Goal: Information Seeking & Learning: Learn about a topic

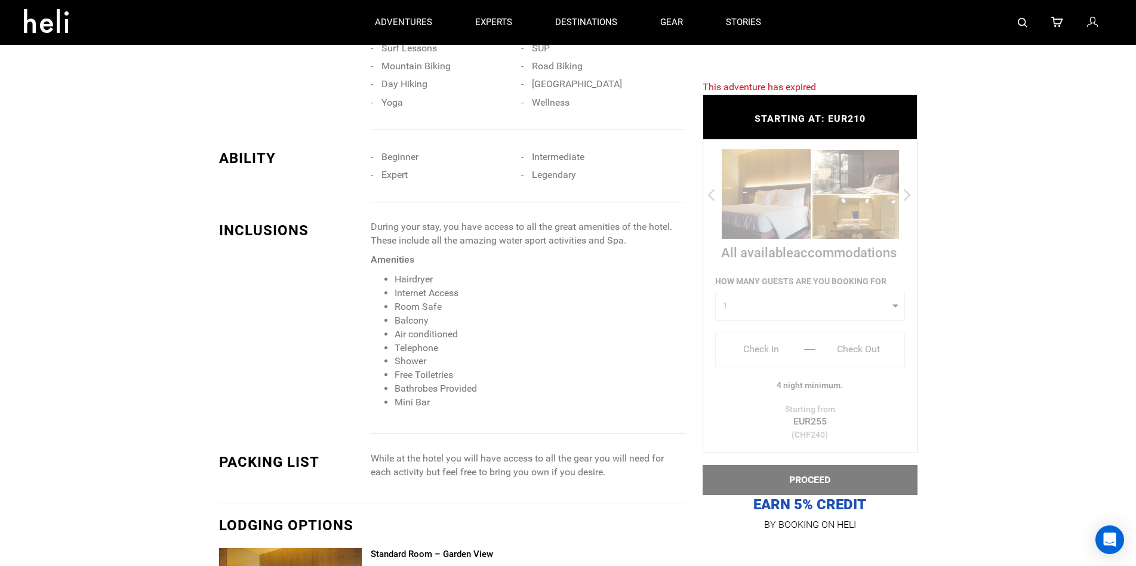
scroll to position [730, 0]
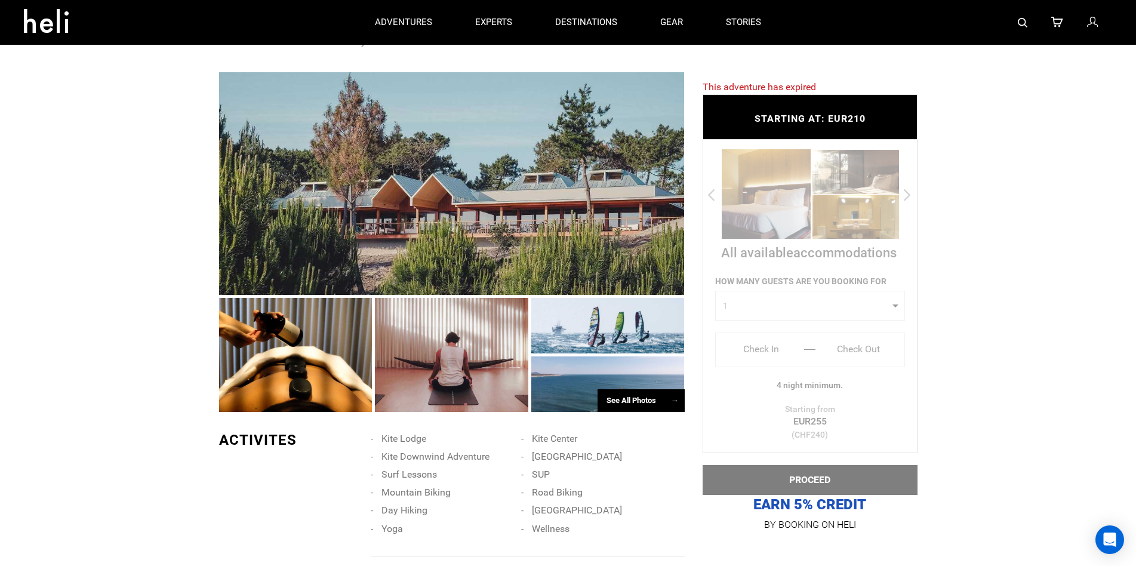
click at [494, 162] on div at bounding box center [451, 183] width 465 height 223
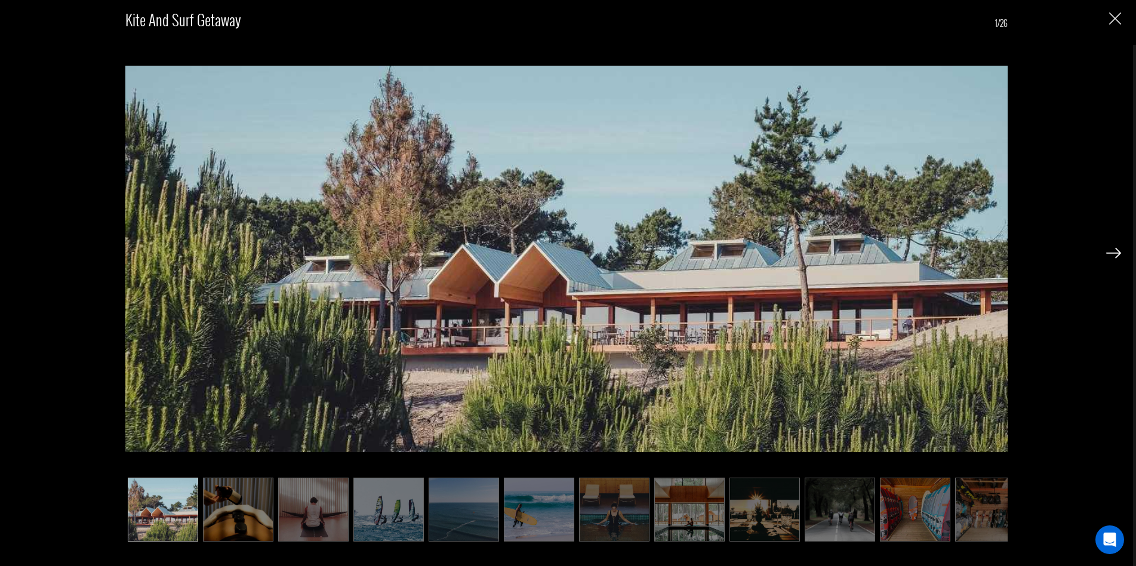
click at [1119, 251] on img at bounding box center [1113, 253] width 15 height 11
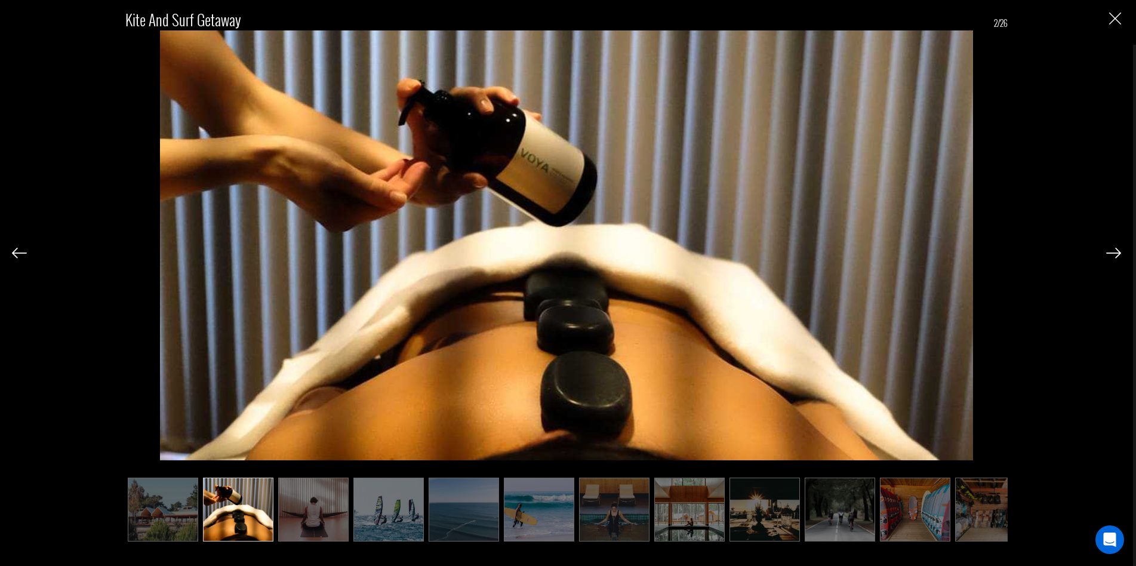
click at [1118, 251] on img at bounding box center [1113, 253] width 15 height 11
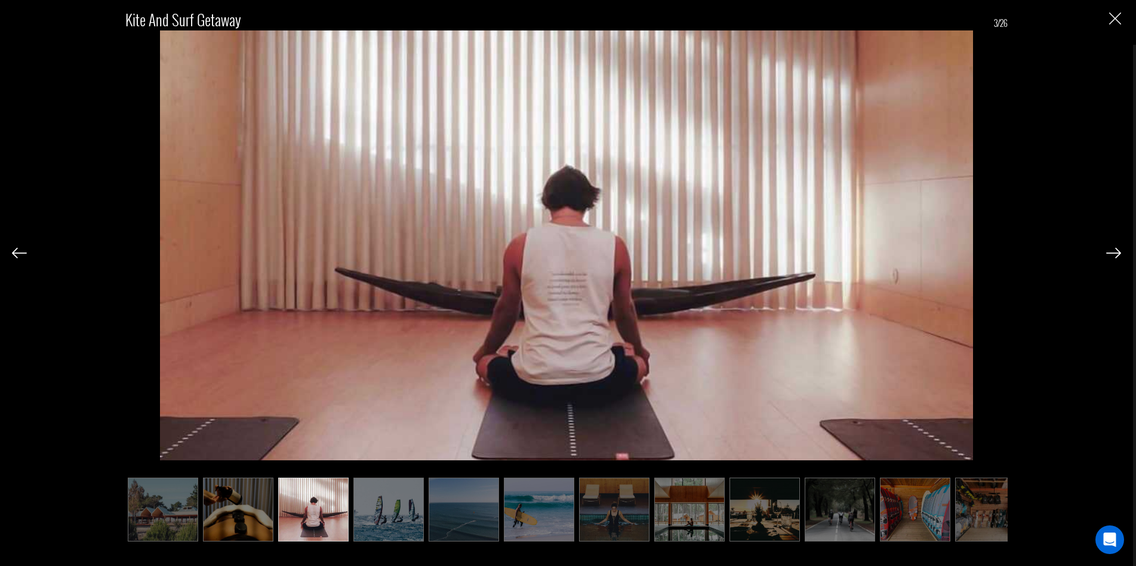
click at [1118, 251] on img at bounding box center [1113, 253] width 15 height 11
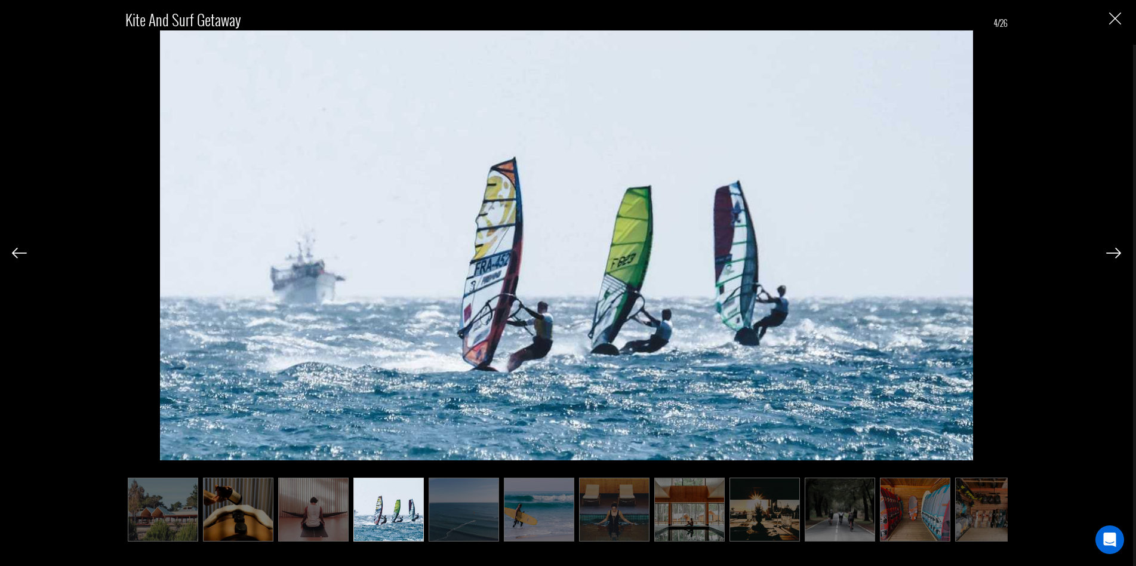
click at [1115, 253] on img at bounding box center [1113, 253] width 15 height 11
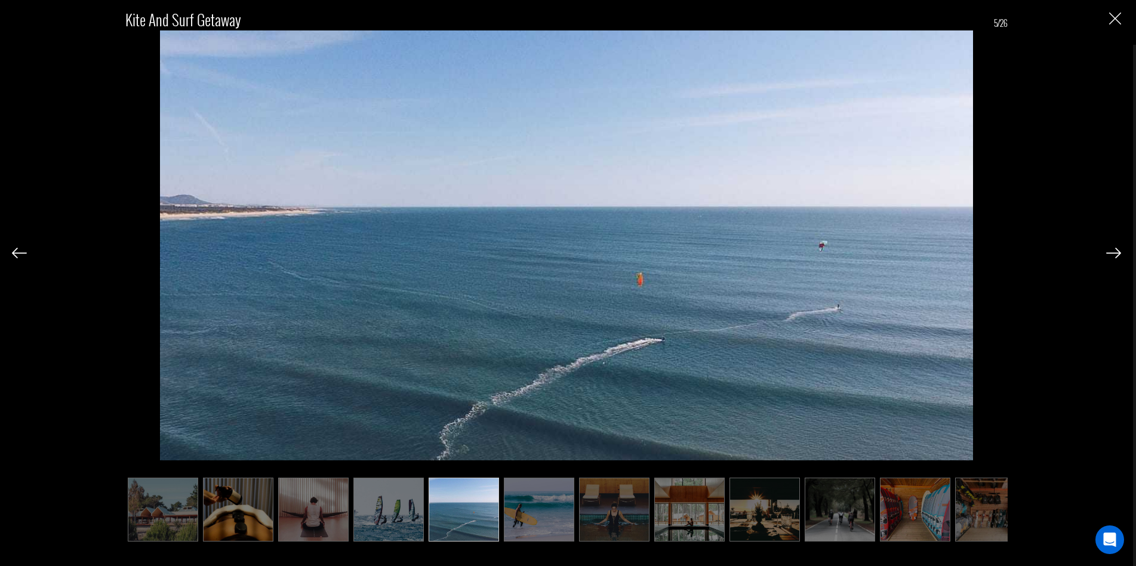
click at [1115, 253] on img at bounding box center [1113, 253] width 15 height 11
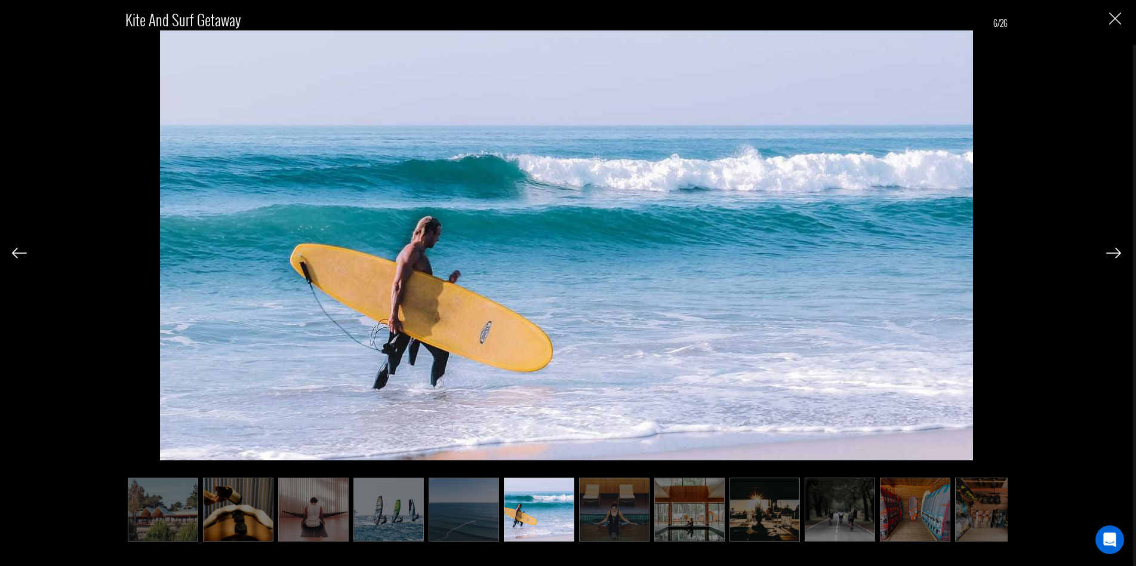
click at [1115, 253] on img at bounding box center [1113, 253] width 15 height 11
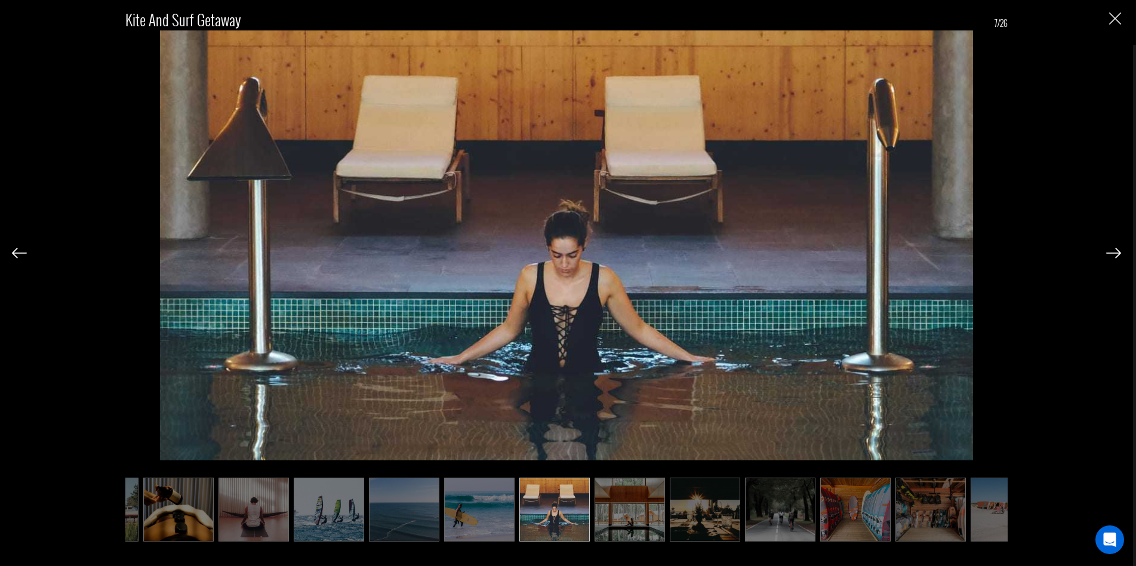
click at [1115, 253] on img at bounding box center [1113, 253] width 15 height 11
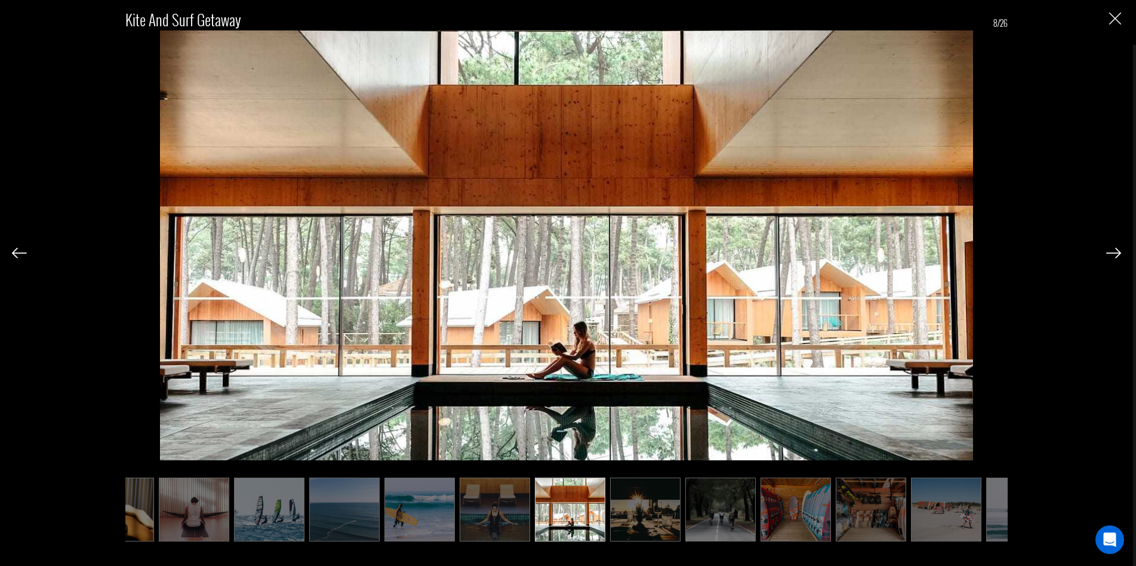
click at [1115, 253] on img at bounding box center [1113, 253] width 15 height 11
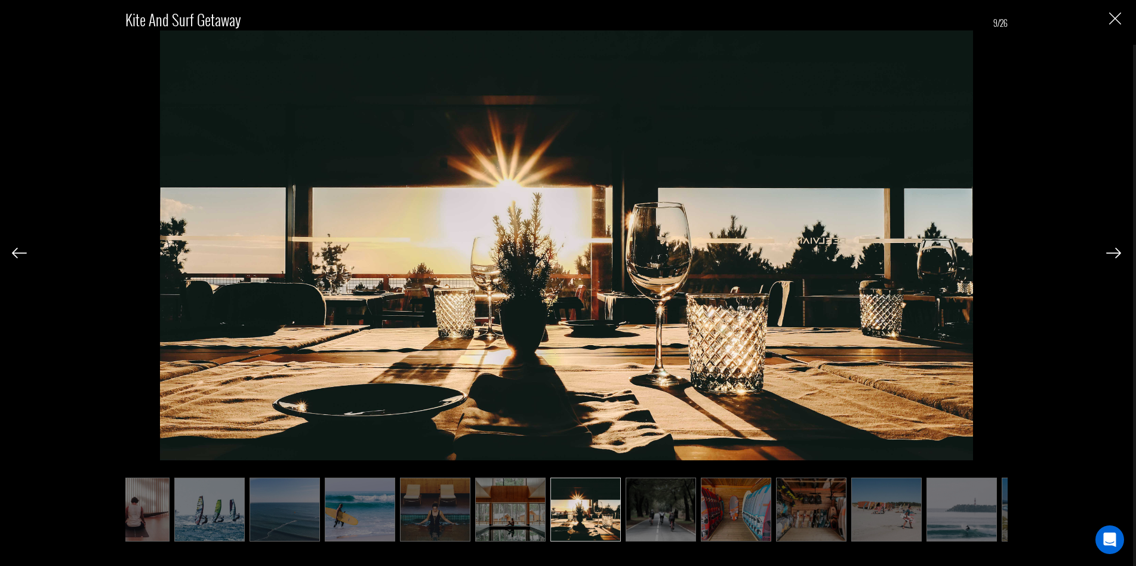
click at [1115, 252] on img at bounding box center [1113, 253] width 15 height 11
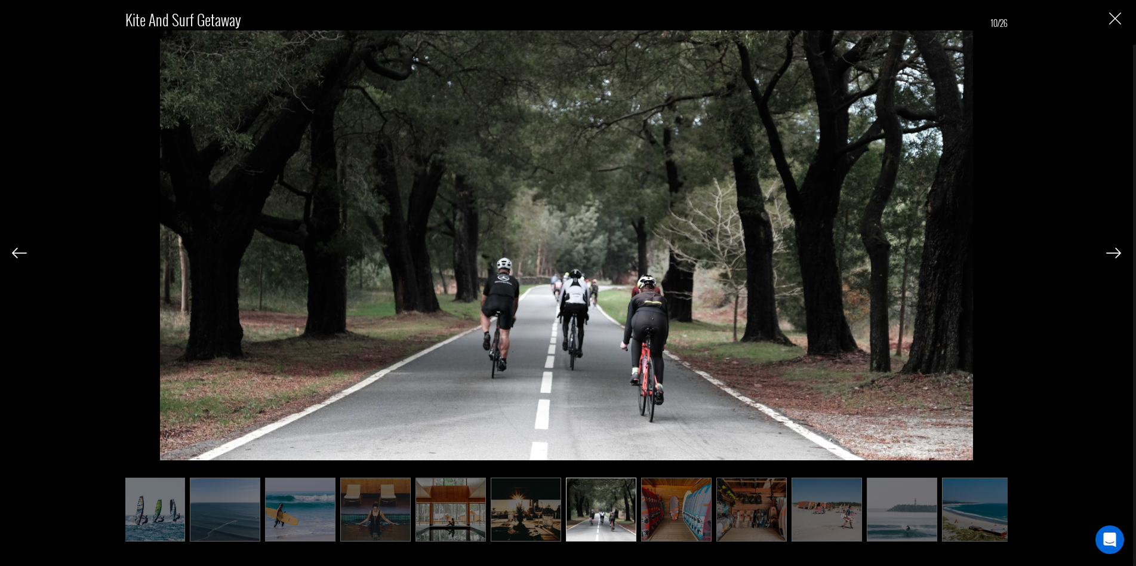
click at [1115, 252] on img at bounding box center [1113, 253] width 15 height 11
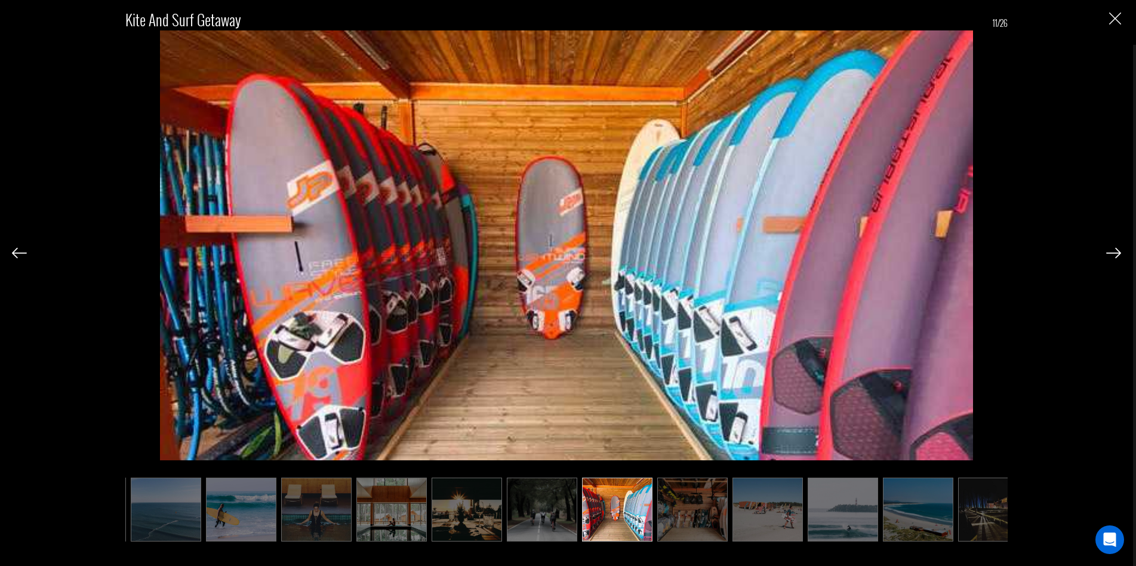
scroll to position [0, 298]
click at [1113, 252] on img at bounding box center [1113, 253] width 15 height 11
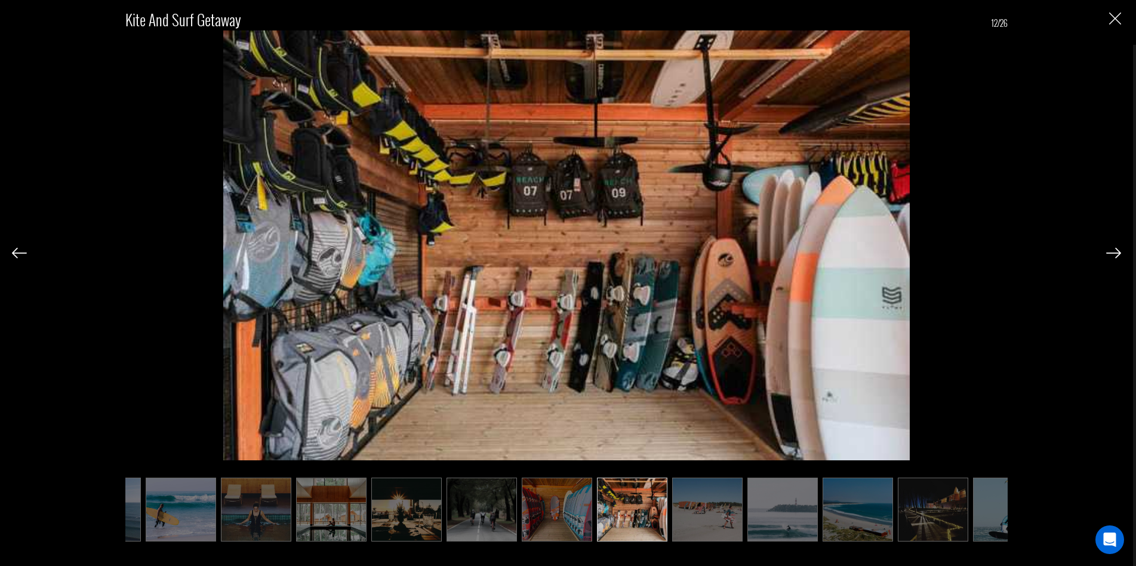
click at [1113, 252] on img at bounding box center [1113, 253] width 15 height 11
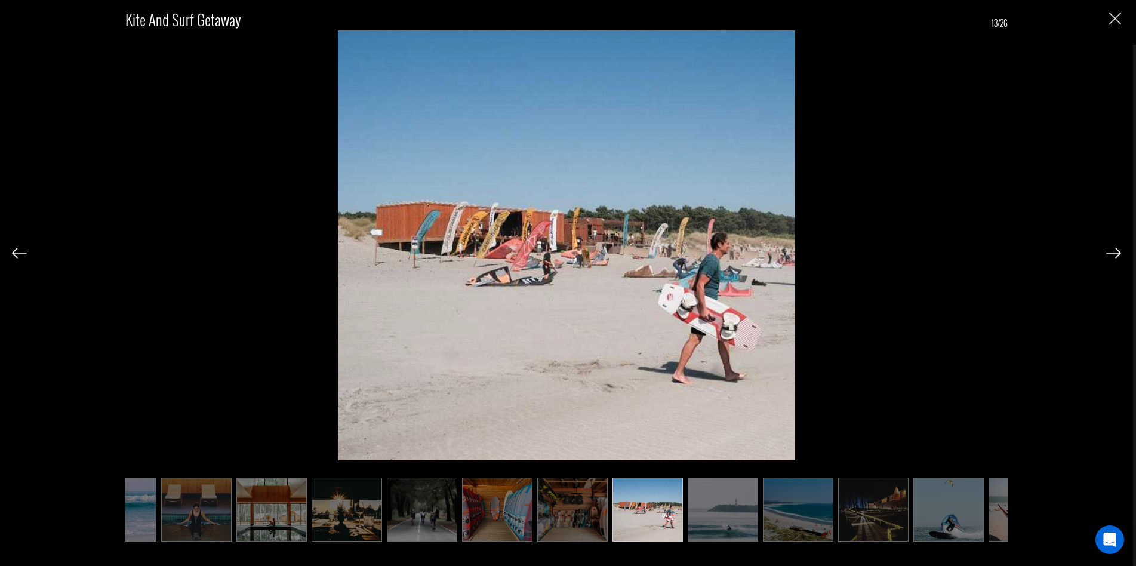
click at [1113, 252] on img at bounding box center [1113, 253] width 15 height 11
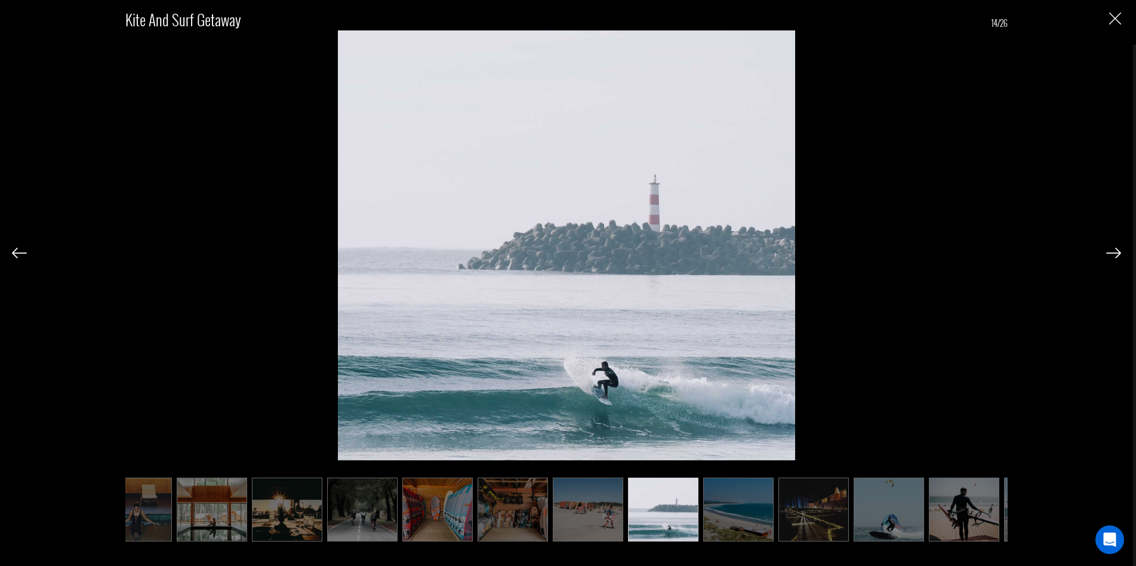
click at [1113, 251] on img at bounding box center [1113, 253] width 15 height 11
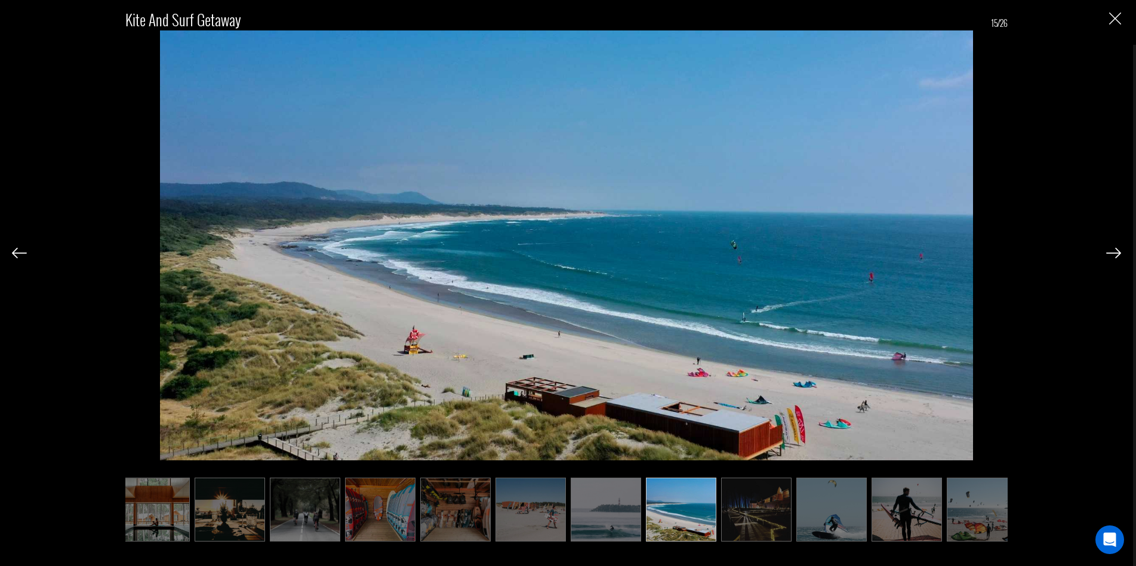
scroll to position [0, 537]
click at [1113, 251] on img at bounding box center [1113, 253] width 15 height 11
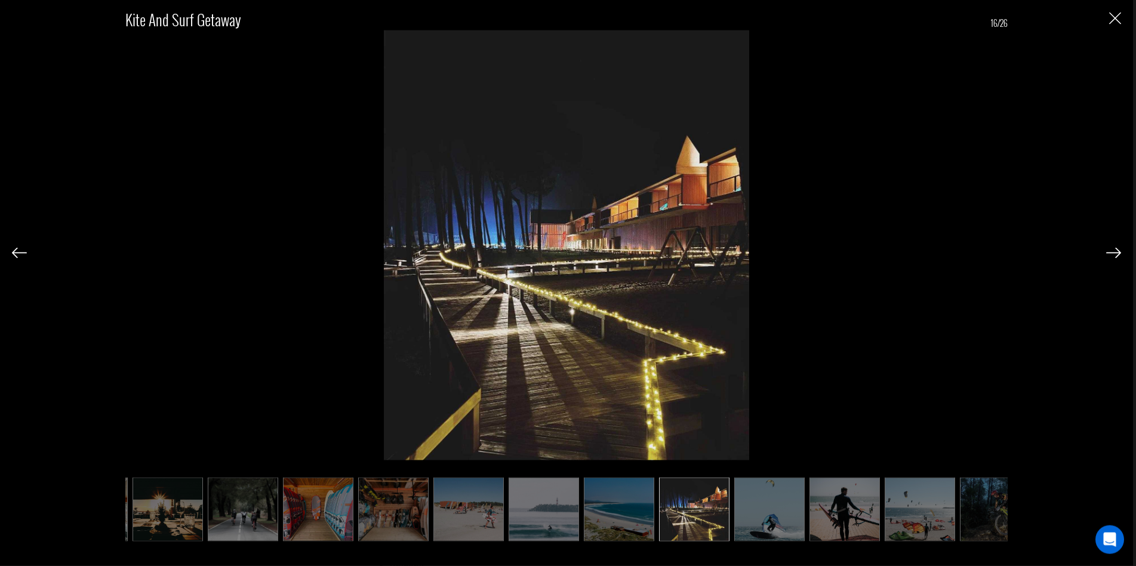
scroll to position [913, 0]
click at [1112, 249] on img at bounding box center [1113, 253] width 15 height 11
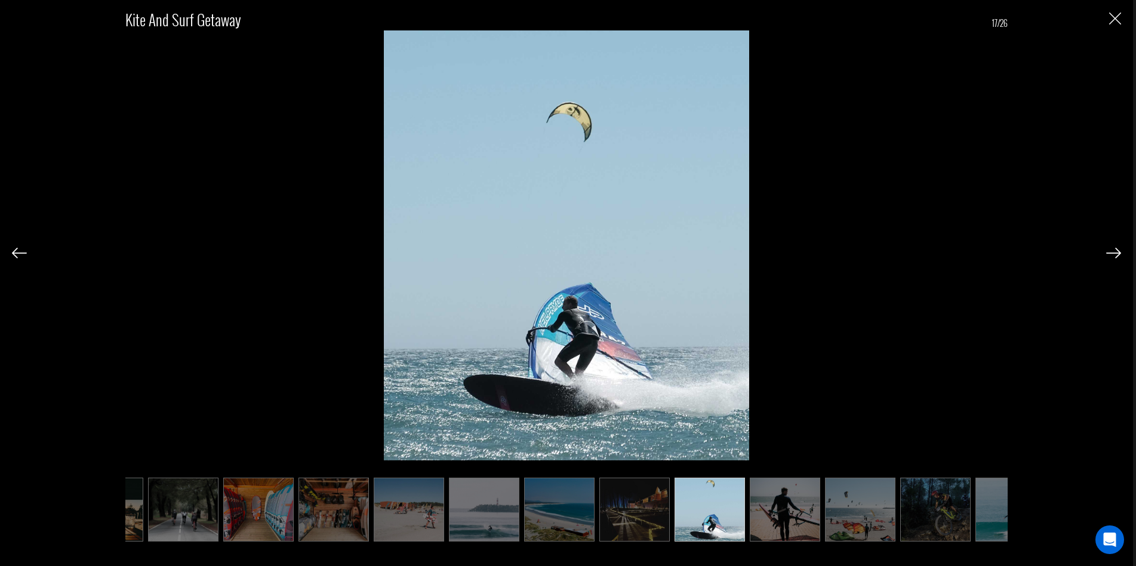
click at [1113, 249] on img at bounding box center [1113, 253] width 15 height 11
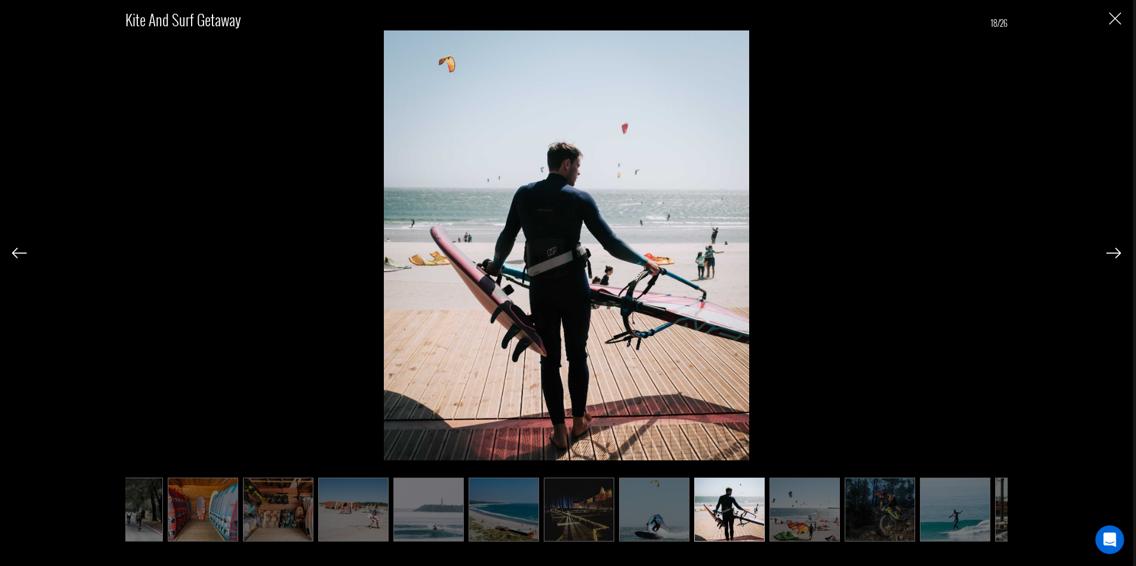
scroll to position [0, 716]
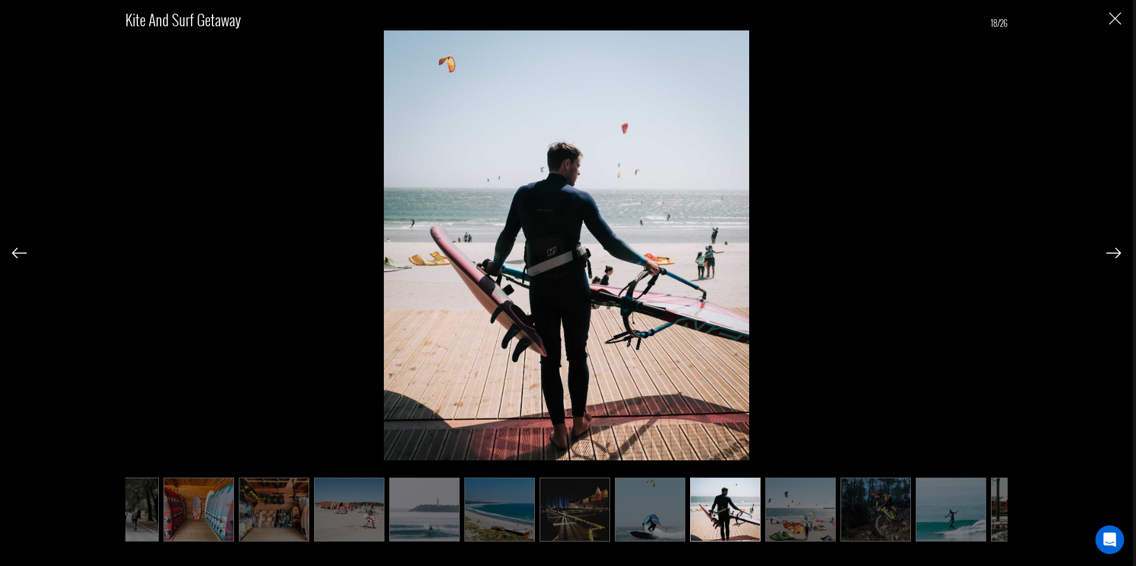
click at [1111, 246] on div at bounding box center [1113, 252] width 15 height 20
click at [1115, 254] on img at bounding box center [1113, 253] width 15 height 11
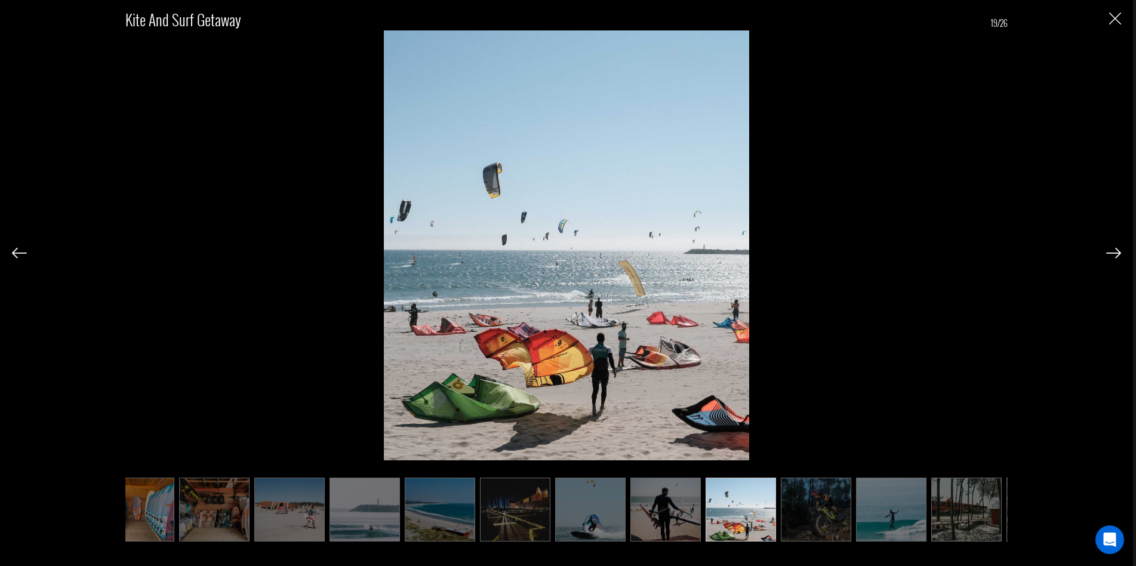
click at [1114, 252] on img at bounding box center [1113, 253] width 15 height 11
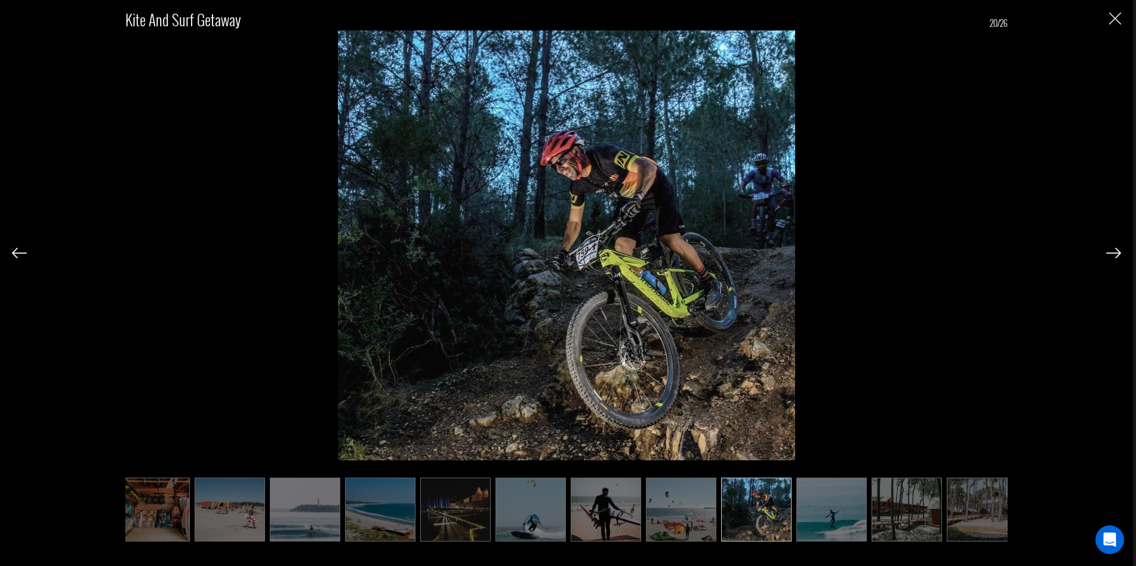
click at [1114, 252] on img at bounding box center [1113, 253] width 15 height 11
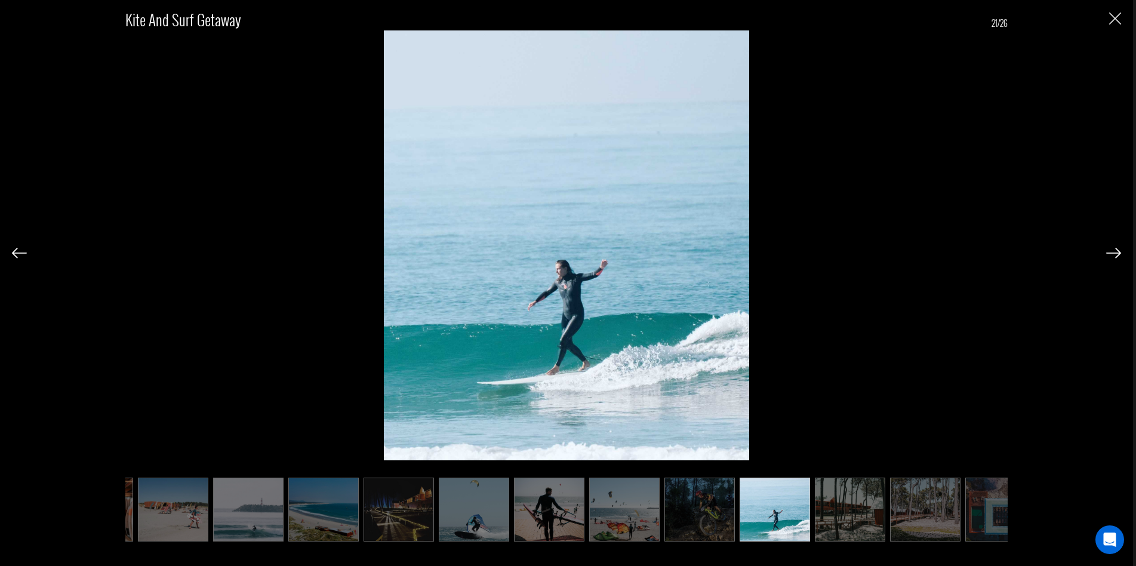
click at [1114, 252] on img at bounding box center [1113, 253] width 15 height 11
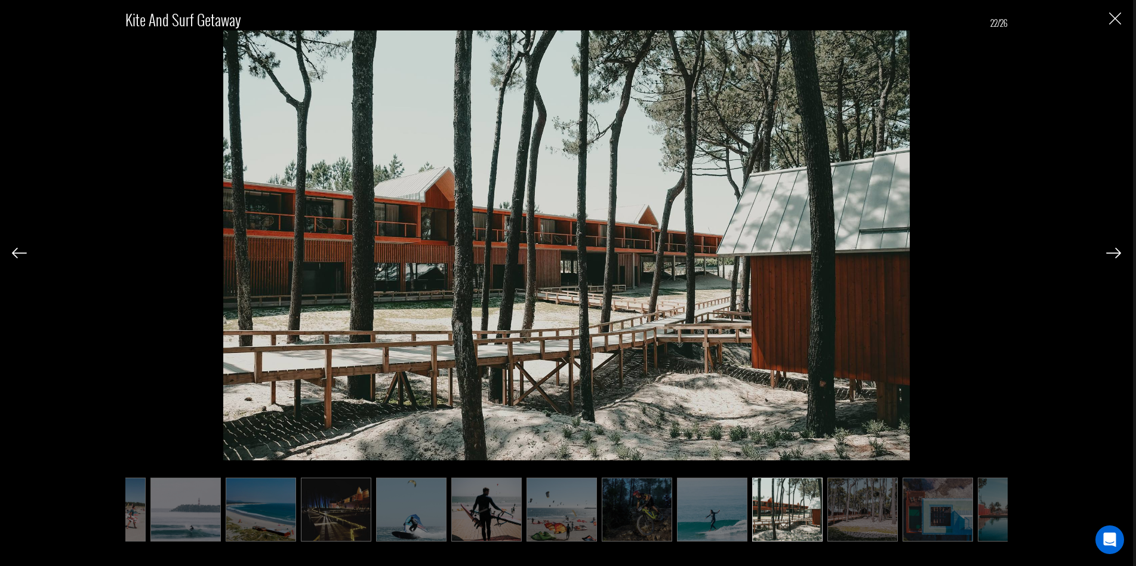
click at [1113, 252] on img at bounding box center [1113, 253] width 15 height 11
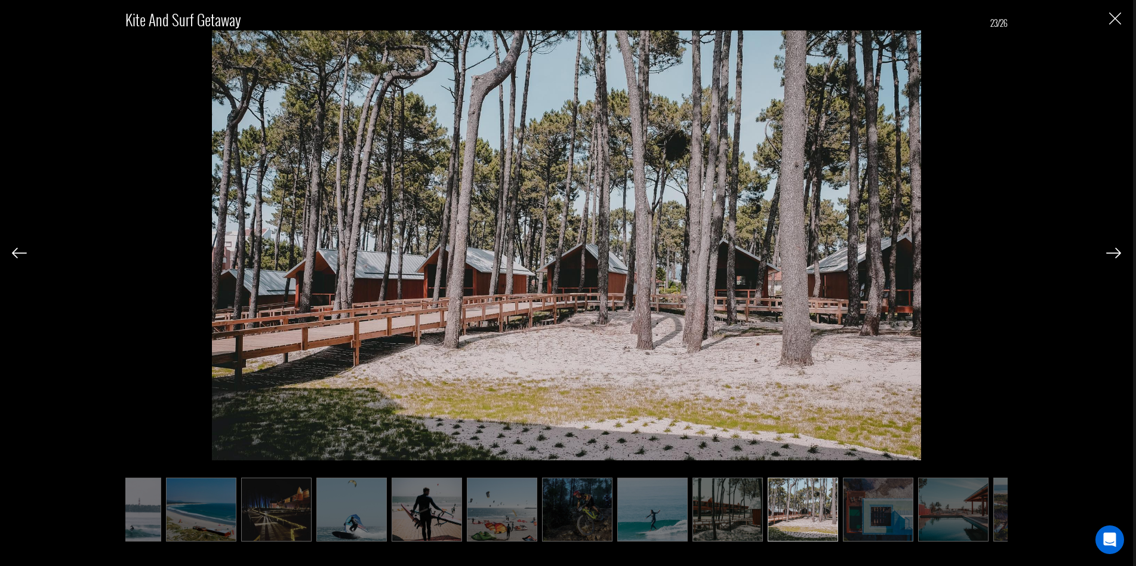
click at [1113, 252] on img at bounding box center [1113, 253] width 15 height 11
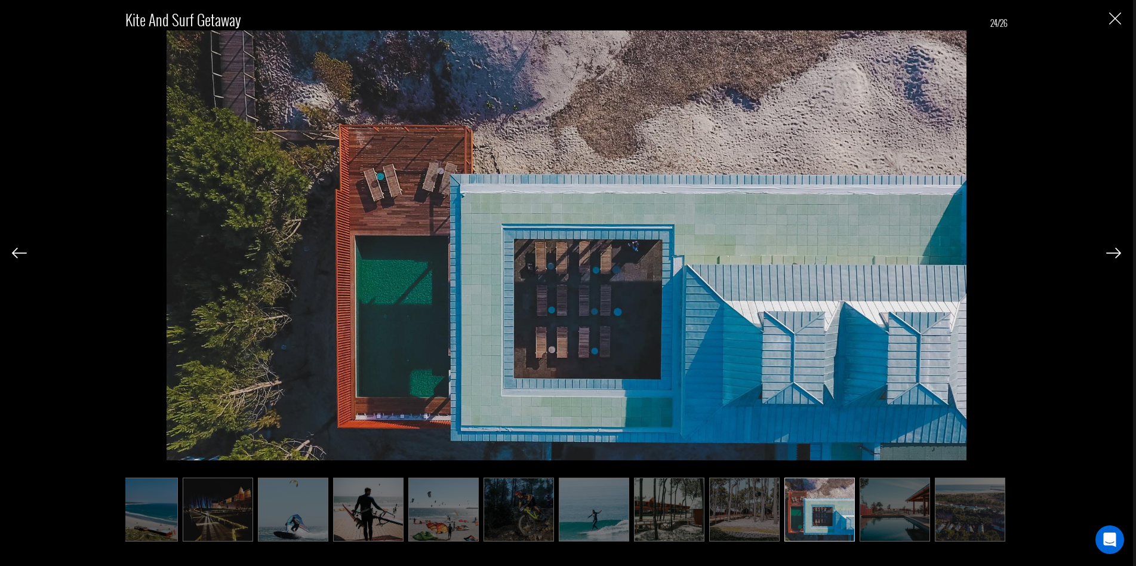
scroll to position [0, 1073]
click at [1113, 252] on img at bounding box center [1113, 253] width 15 height 11
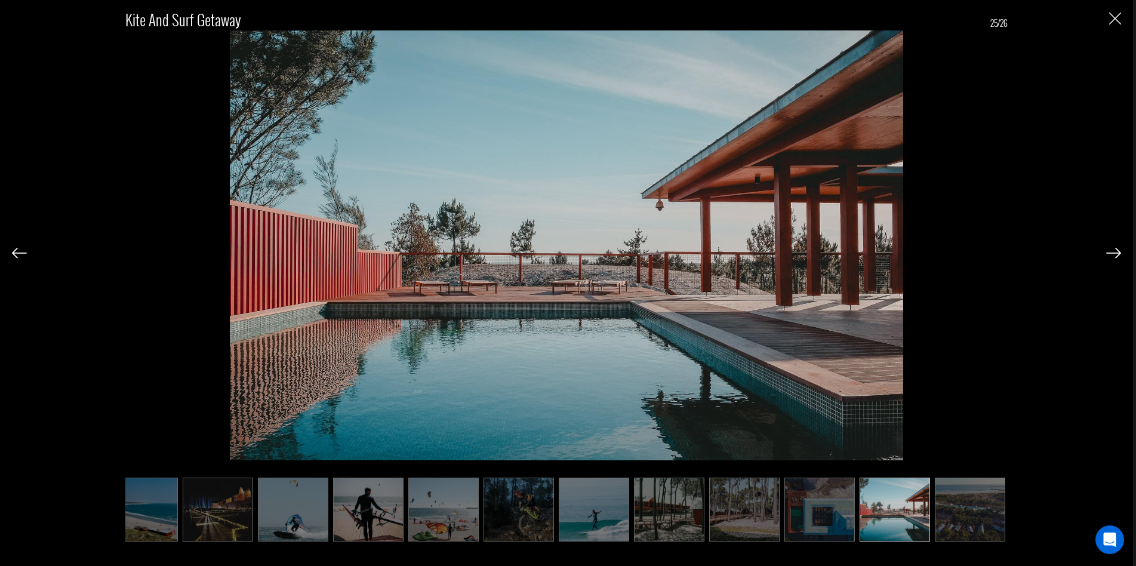
click at [1112, 251] on img at bounding box center [1113, 253] width 15 height 11
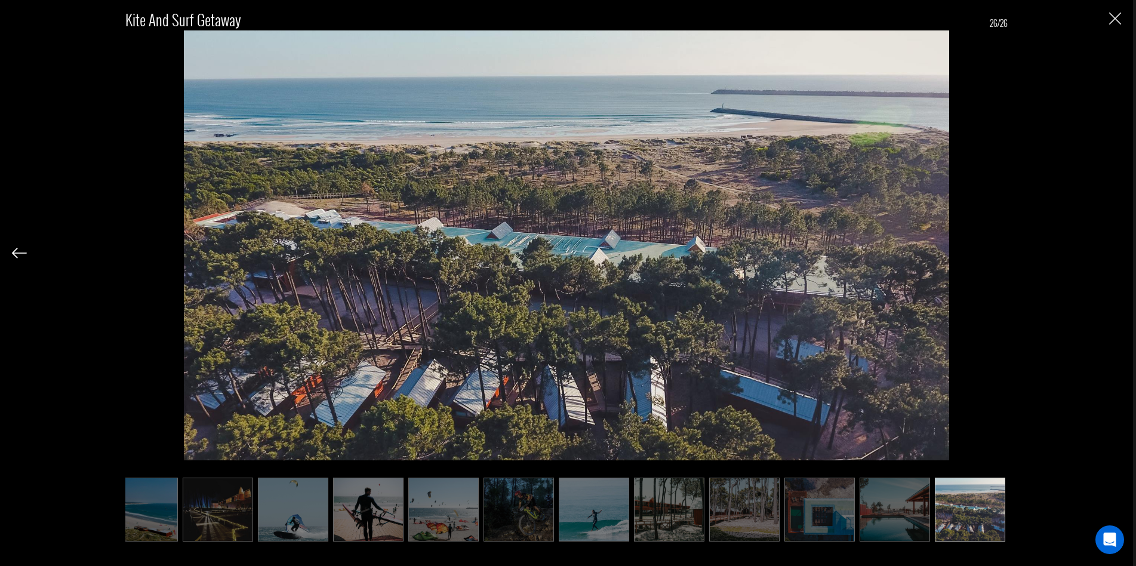
click at [1112, 251] on div "Kite and Surf Getaway 26/26" at bounding box center [566, 269] width 1109 height 538
drag, startPoint x: 1109, startPoint y: 17, endPoint x: 1094, endPoint y: 19, distance: 15.0
click at [1109, 17] on img "Close" at bounding box center [1115, 19] width 12 height 12
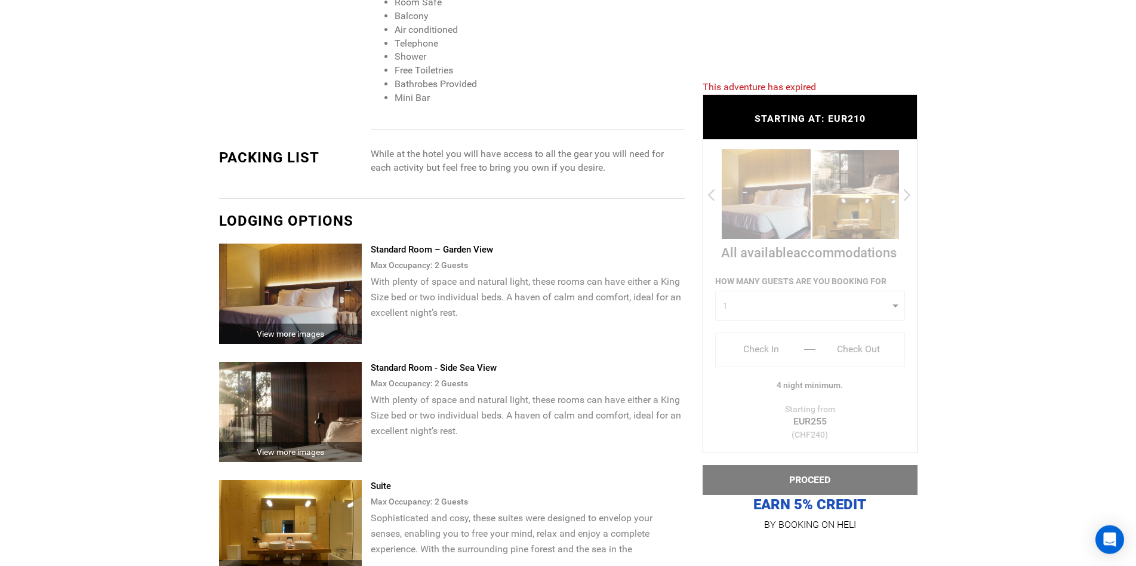
scroll to position [1522, 0]
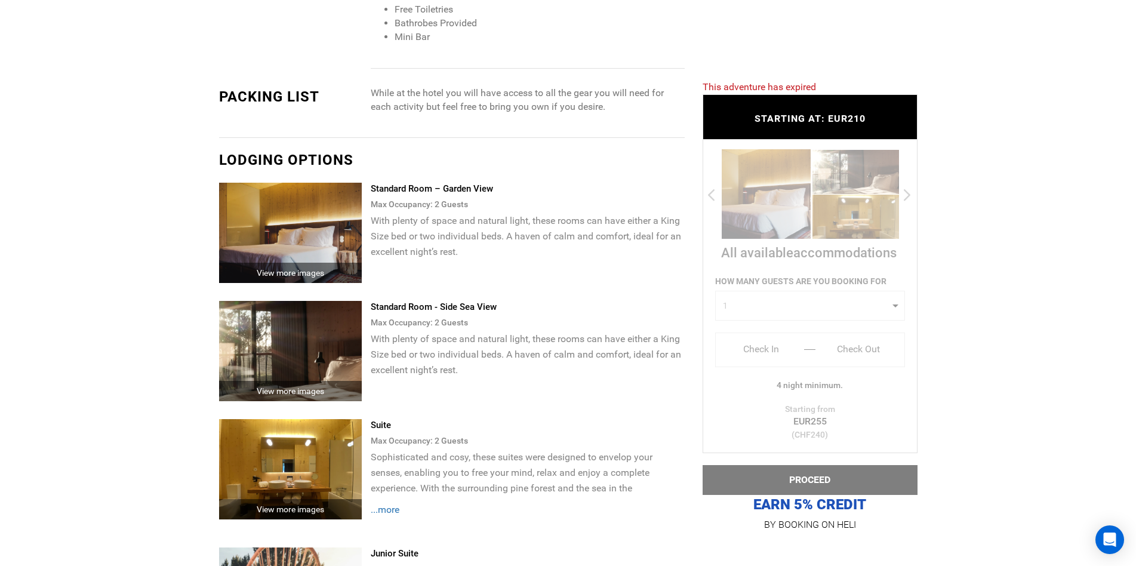
click at [333, 223] on img at bounding box center [290, 233] width 143 height 100
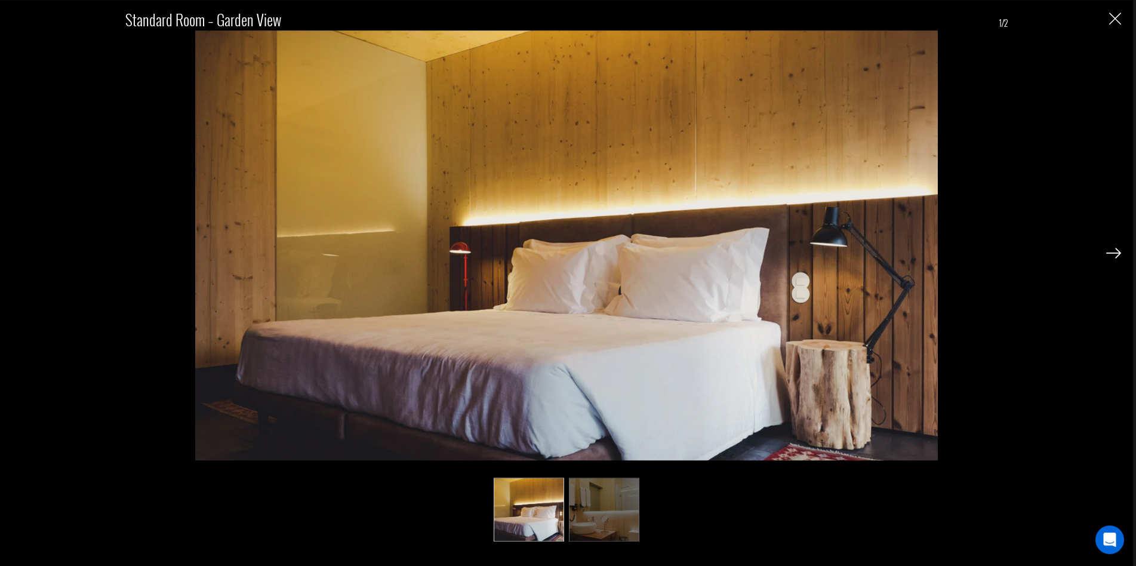
scroll to position [1644, 0]
click at [1119, 259] on div at bounding box center [1113, 252] width 15 height 20
click at [1117, 252] on img at bounding box center [1113, 253] width 15 height 11
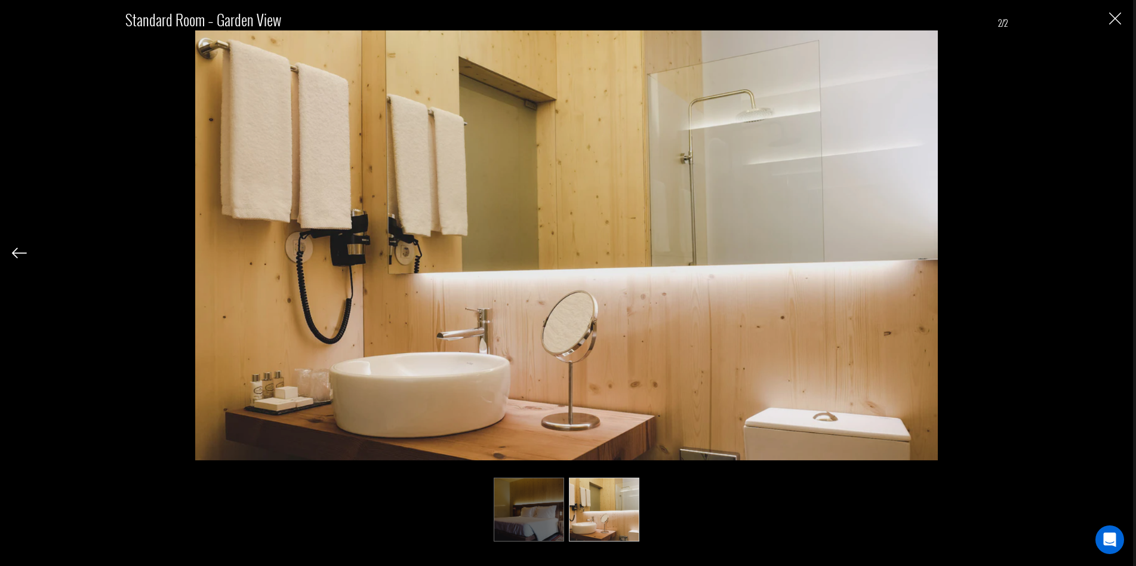
click at [1117, 252] on div "Standard Room – Garden View 2/2" at bounding box center [566, 269] width 1109 height 538
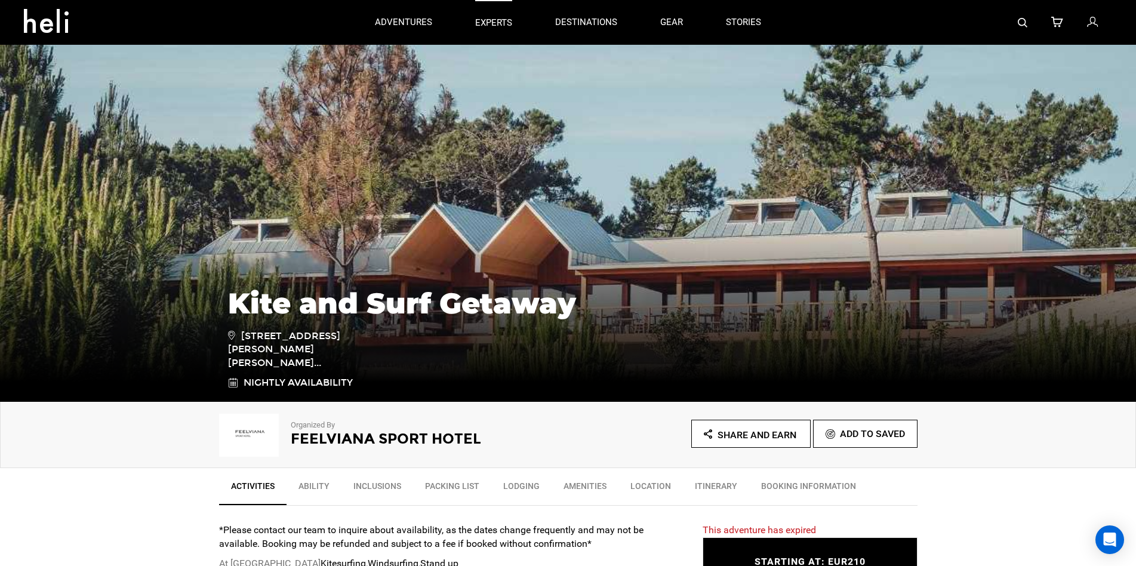
click at [497, 23] on p "experts" at bounding box center [493, 23] width 37 height 13
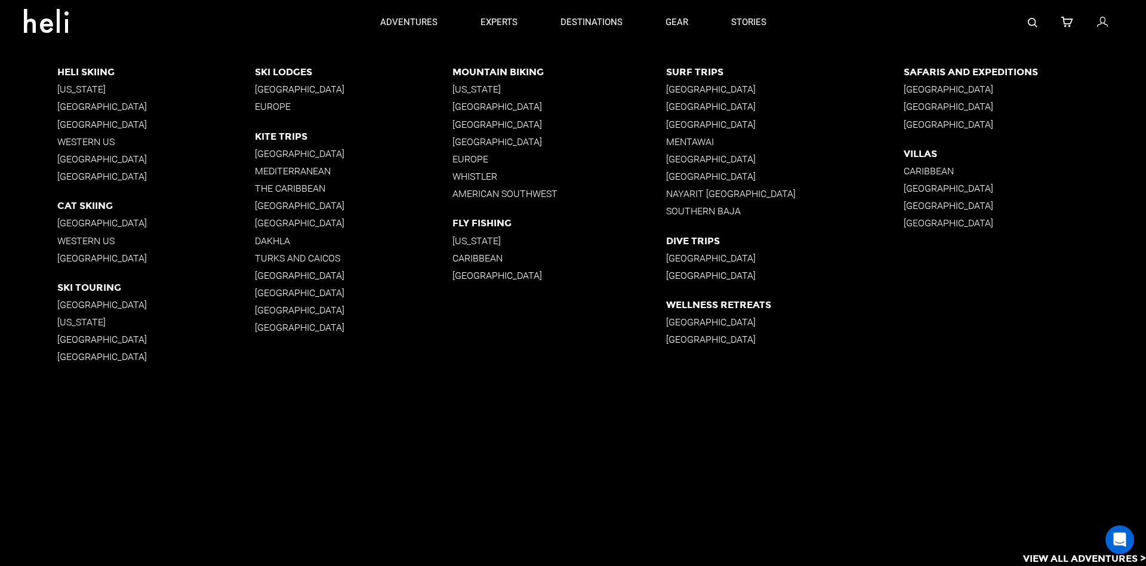
click at [284, 69] on p "Ski Lodges" at bounding box center [354, 71] width 198 height 11
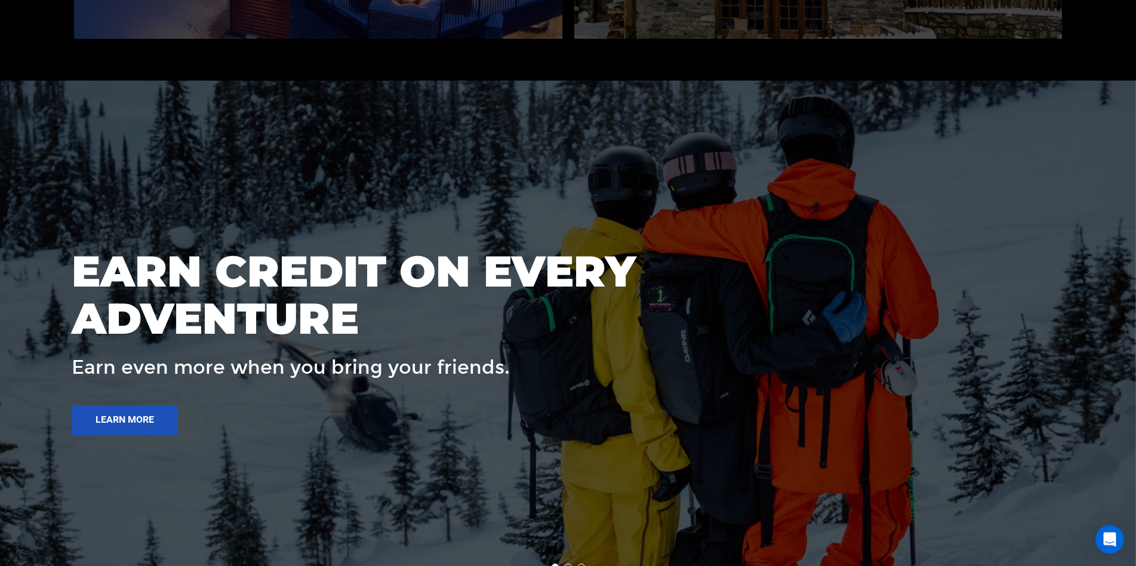
scroll to position [791, 0]
